Goal: Information Seeking & Learning: Learn about a topic

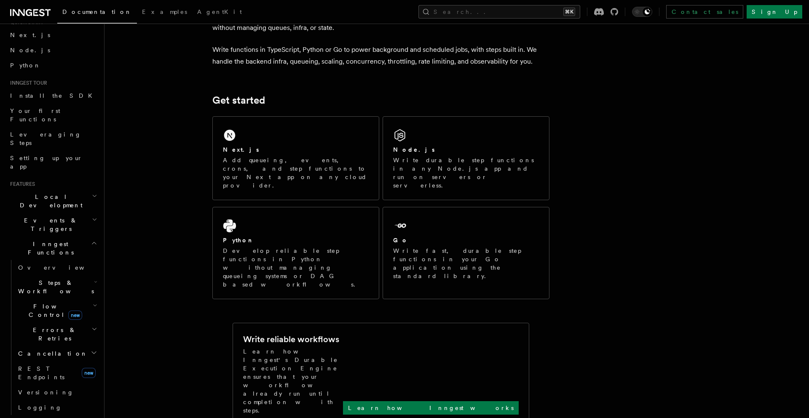
scroll to position [42, 0]
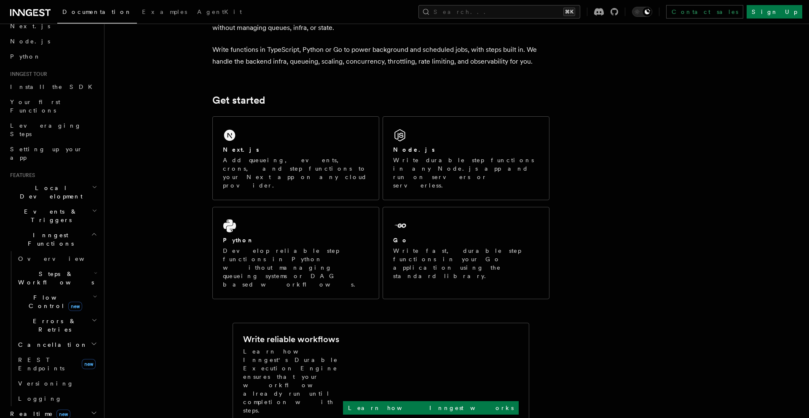
click at [44, 293] on span "Flow Control new" at bounding box center [54, 301] width 78 height 17
click at [48, 334] on span "Singleton" at bounding box center [50, 337] width 48 height 7
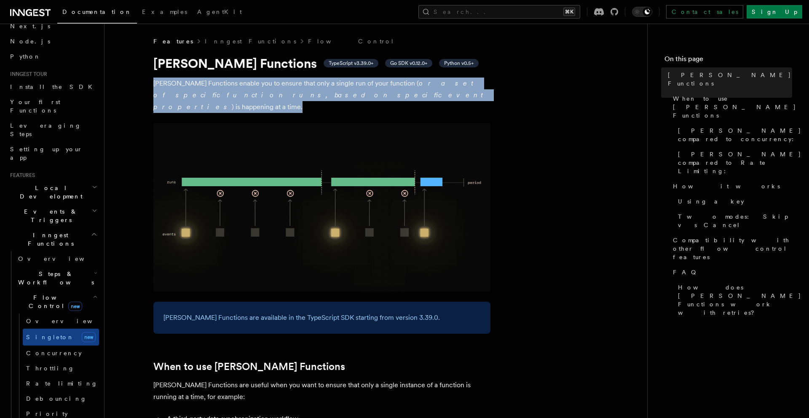
drag, startPoint x: 349, startPoint y: 96, endPoint x: 139, endPoint y: 75, distance: 210.9
drag, startPoint x: 251, startPoint y: 126, endPoint x: 249, endPoint y: 107, distance: 19.5
click at [251, 126] on img at bounding box center [321, 207] width 337 height 169
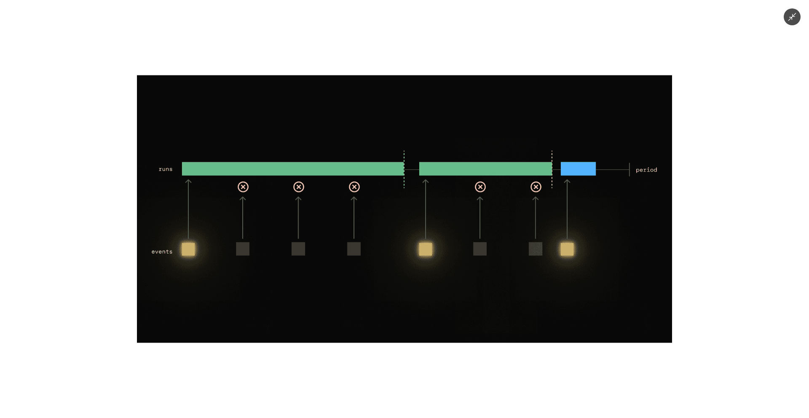
click at [788, 27] on div at bounding box center [404, 209] width 809 height 418
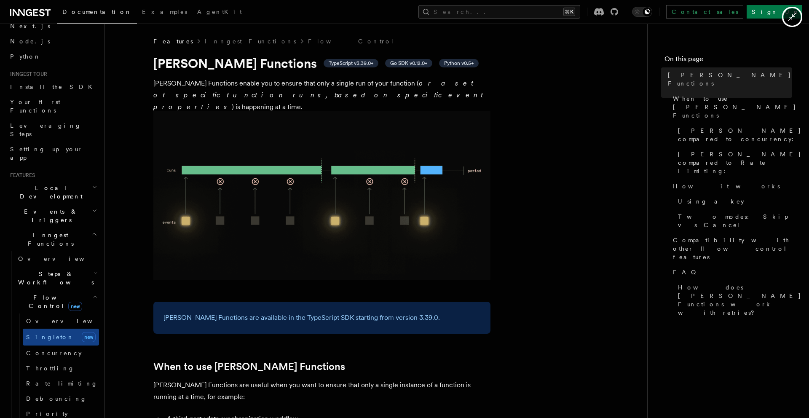
click at [792, 15] on icon "Minimize image" at bounding box center [792, 16] width 9 height 9
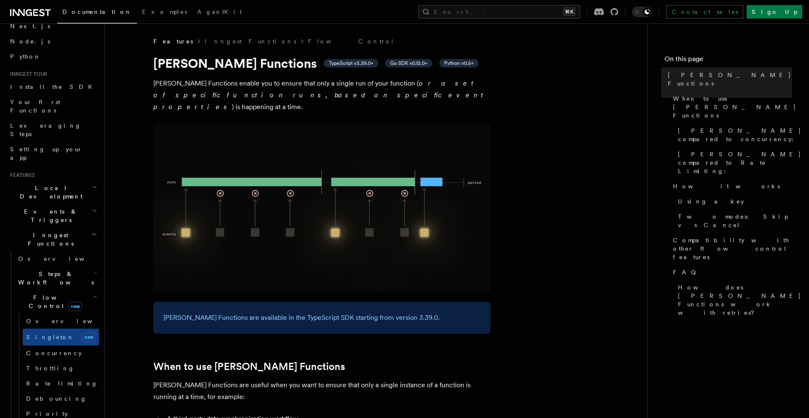
click at [293, 123] on img at bounding box center [321, 207] width 337 height 169
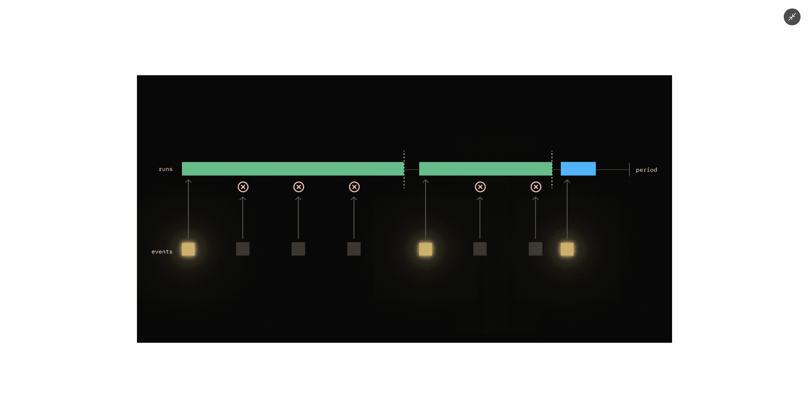
click at [290, 118] on img at bounding box center [404, 209] width 535 height 268
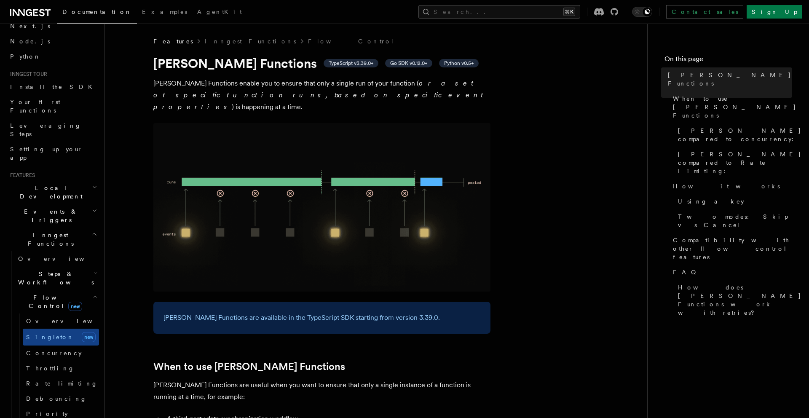
drag, startPoint x: 351, startPoint y: 90, endPoint x: 384, endPoint y: 88, distance: 32.9
click at [378, 89] on p "[PERSON_NAME] Functions enable you to ensure that only a single run of your fun…" at bounding box center [321, 95] width 337 height 35
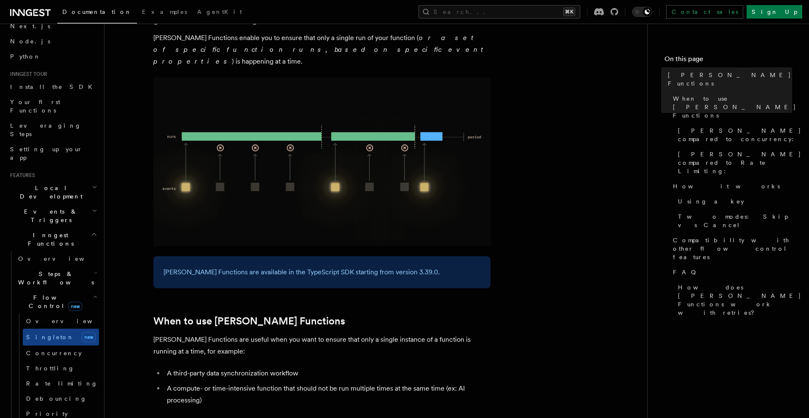
scroll to position [42, 0]
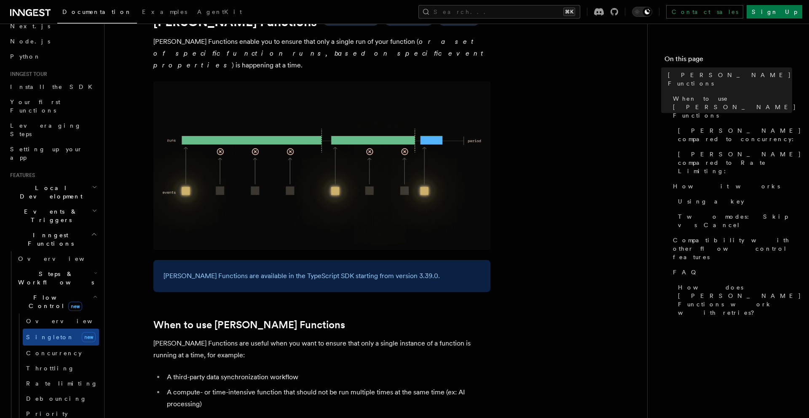
click at [339, 54] on p "[PERSON_NAME] Functions enable you to ensure that only a single run of your fun…" at bounding box center [321, 53] width 337 height 35
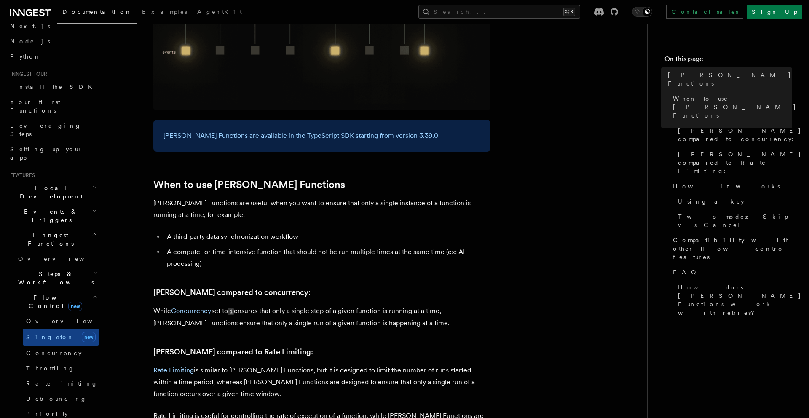
scroll to position [192, 0]
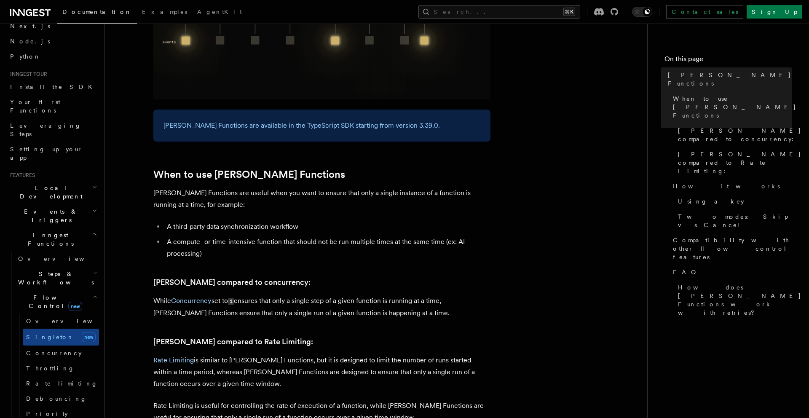
drag, startPoint x: 346, startPoint y: 292, endPoint x: 157, endPoint y: 295, distance: 189.7
click at [422, 187] on p "[PERSON_NAME] Functions are useful when you want to ensure that only a single i…" at bounding box center [321, 199] width 337 height 24
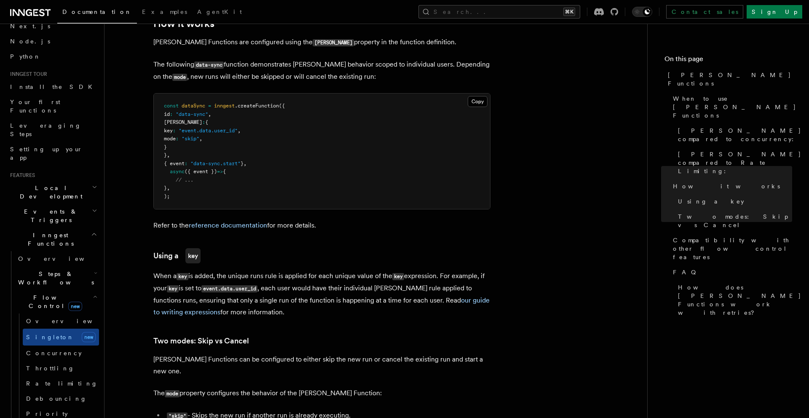
scroll to position [580, 0]
